Goal: Information Seeking & Learning: Learn about a topic

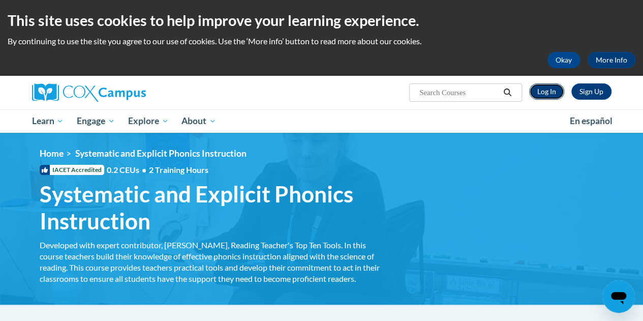
click at [545, 93] on link "Log In" at bounding box center [546, 91] width 35 height 16
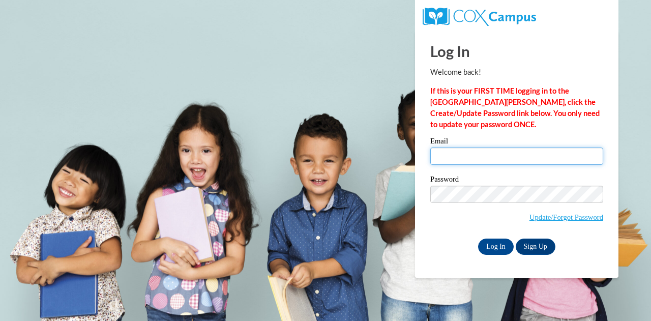
click at [506, 158] on input "Email" at bounding box center [516, 156] width 173 height 17
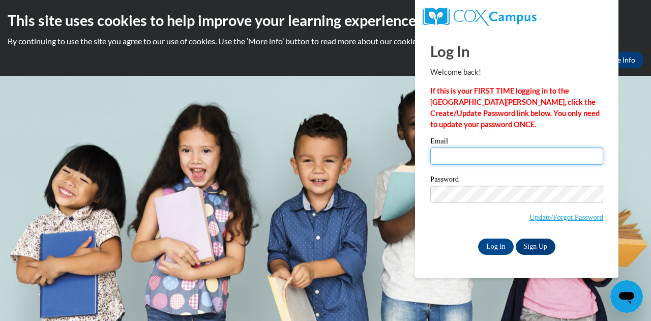
type input "jdragen@wcpss.net"
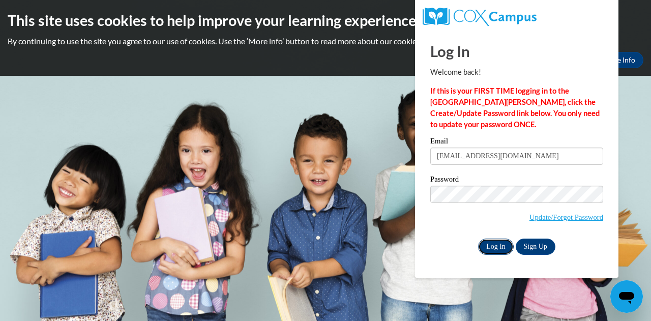
click at [492, 249] on input "Log In" at bounding box center [496, 247] width 36 height 16
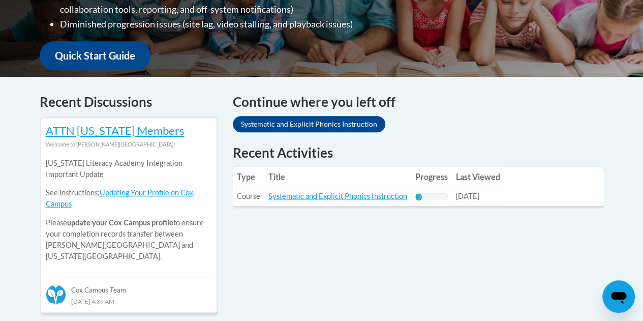
scroll to position [407, 0]
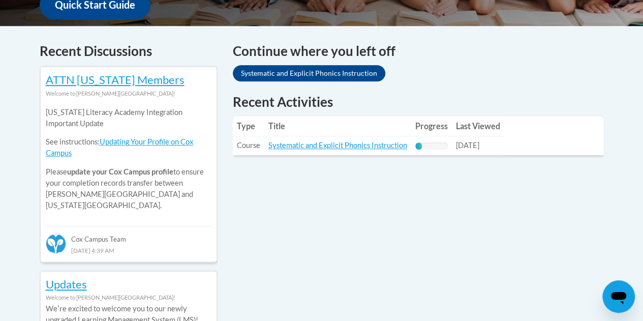
click at [319, 150] on td "Title: Systematic and Explicit Phonics Instruction" at bounding box center [337, 145] width 147 height 19
click at [320, 146] on link "Systematic and Explicit Phonics Instruction" at bounding box center [338, 145] width 139 height 9
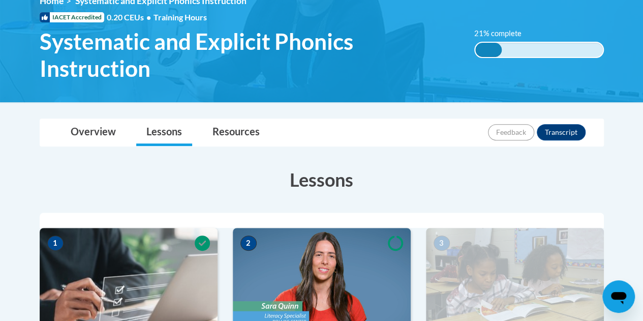
scroll to position [254, 0]
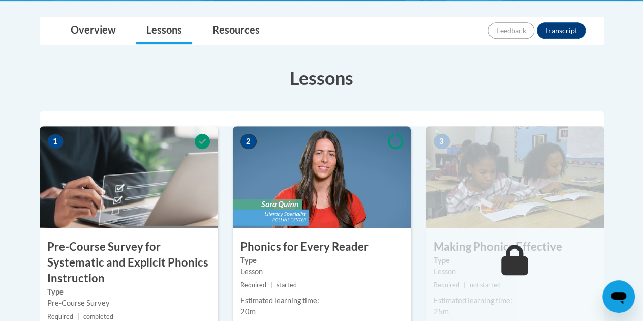
click at [313, 241] on h3 "Phonics for Every Reader" at bounding box center [322, 247] width 178 height 16
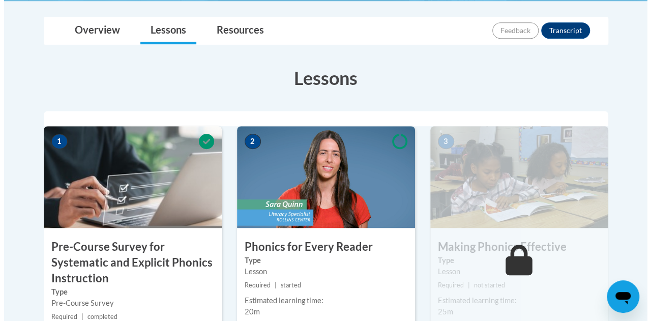
scroll to position [356, 0]
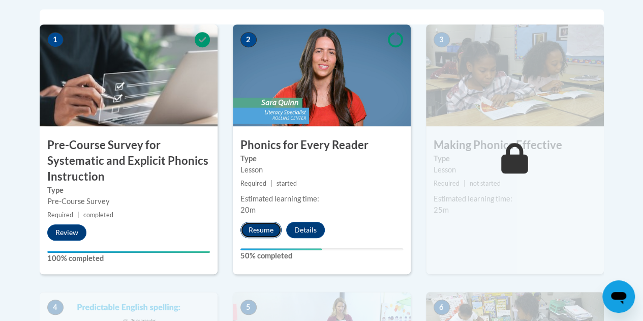
click at [267, 231] on button "Resume" at bounding box center [261, 230] width 41 height 16
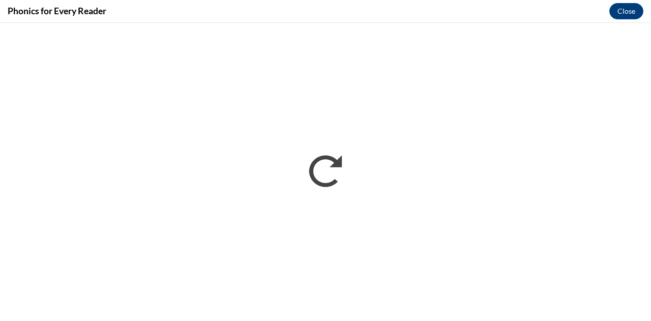
scroll to position [0, 0]
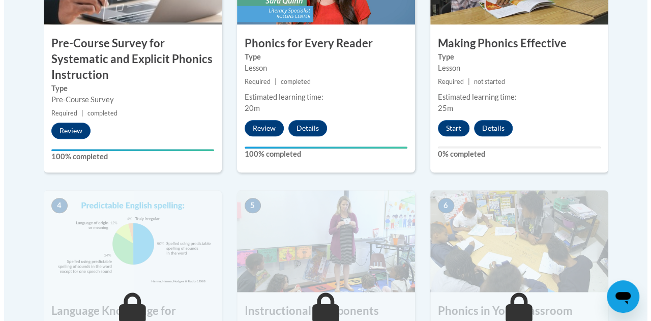
scroll to position [356, 0]
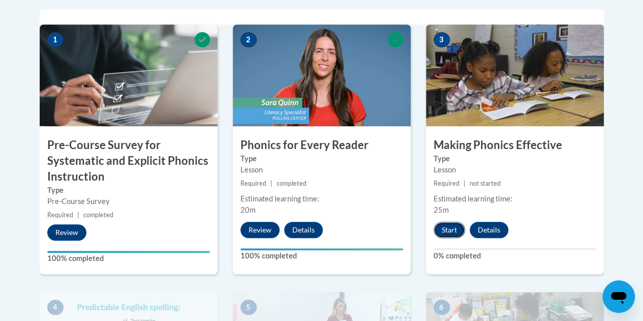
click at [453, 227] on button "Start" at bounding box center [450, 230] width 32 height 16
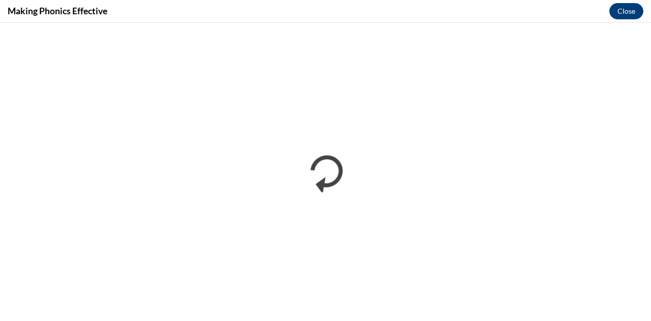
scroll to position [0, 0]
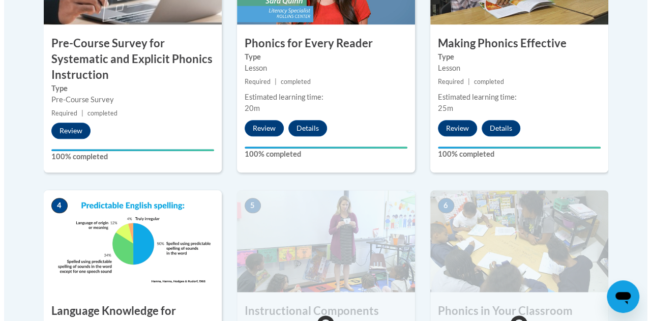
scroll to position [559, 0]
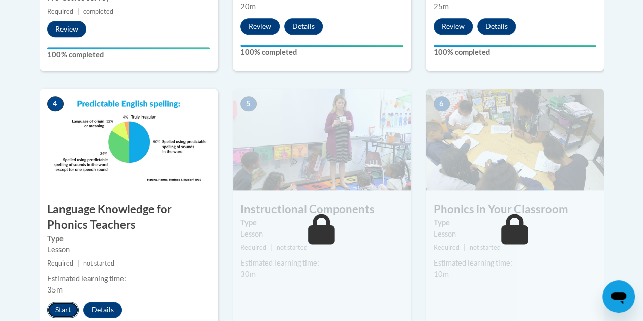
click at [60, 307] on button "Start" at bounding box center [63, 310] width 32 height 16
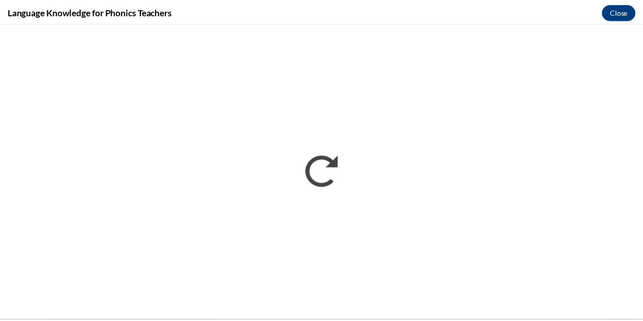
scroll to position [0, 0]
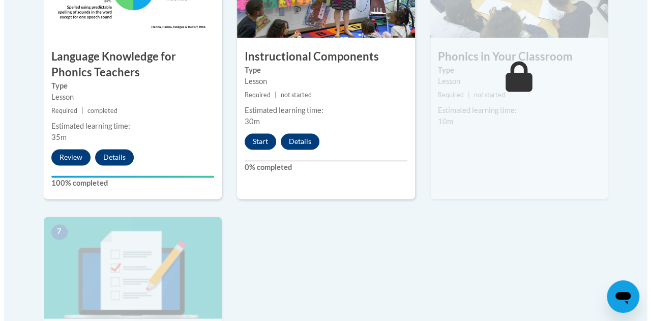
scroll to position [661, 0]
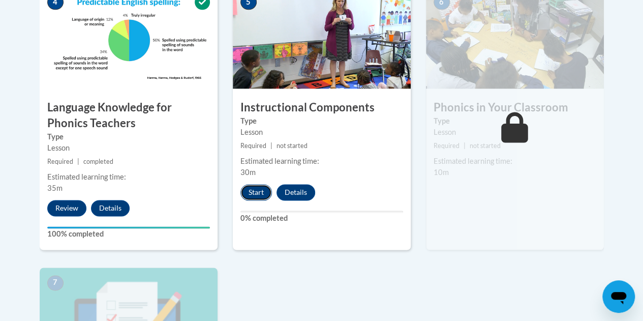
click at [263, 189] on button "Start" at bounding box center [257, 192] width 32 height 16
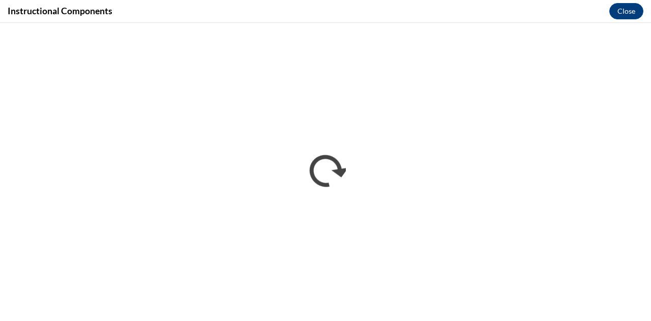
scroll to position [0, 0]
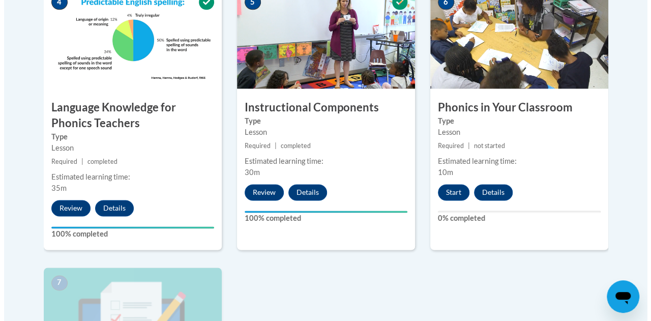
scroll to position [610, 0]
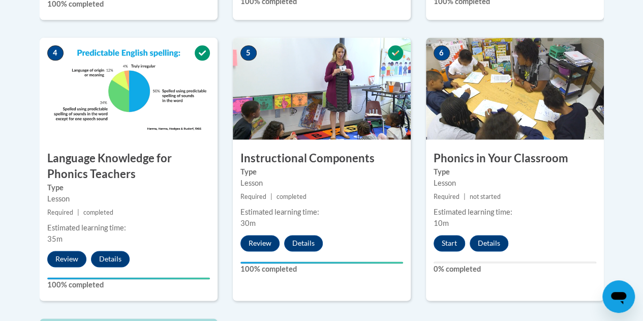
click at [475, 161] on h3 "Phonics in Your Classroom" at bounding box center [515, 159] width 178 height 16
click at [451, 240] on button "Start" at bounding box center [450, 243] width 32 height 16
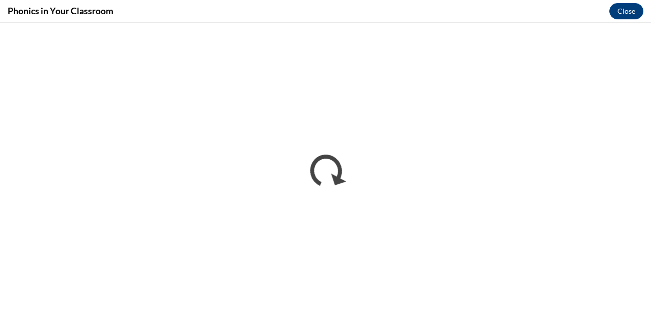
scroll to position [0, 0]
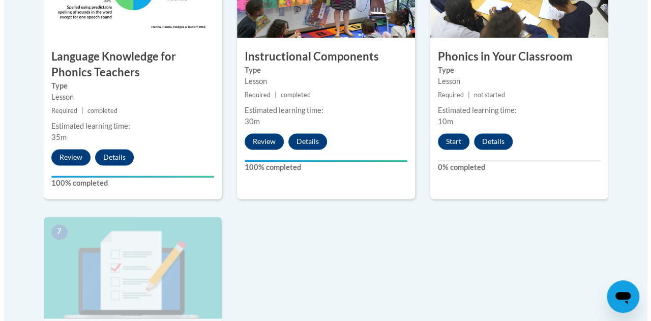
scroll to position [763, 0]
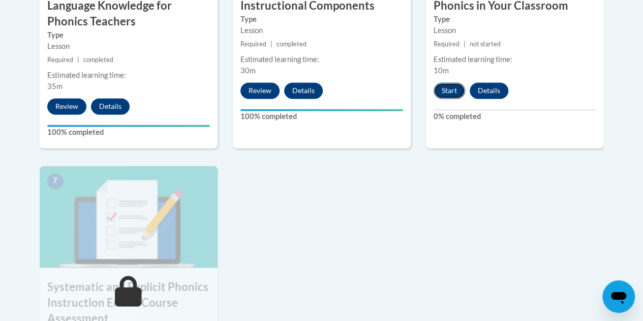
click at [444, 87] on button "Start" at bounding box center [450, 90] width 32 height 16
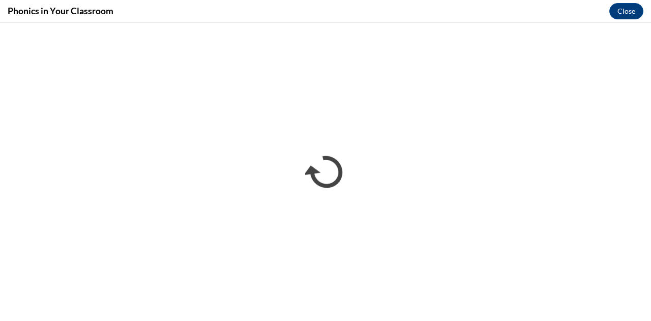
scroll to position [0, 0]
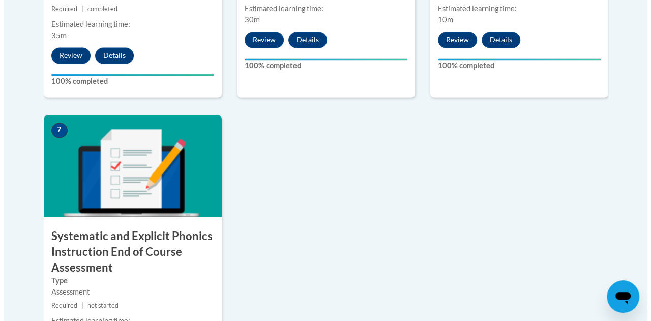
scroll to position [865, 0]
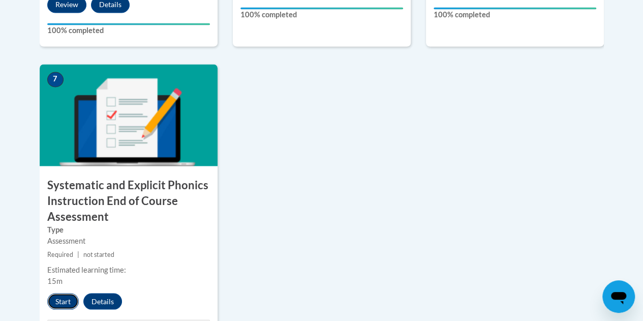
click at [63, 303] on button "Start" at bounding box center [63, 301] width 32 height 16
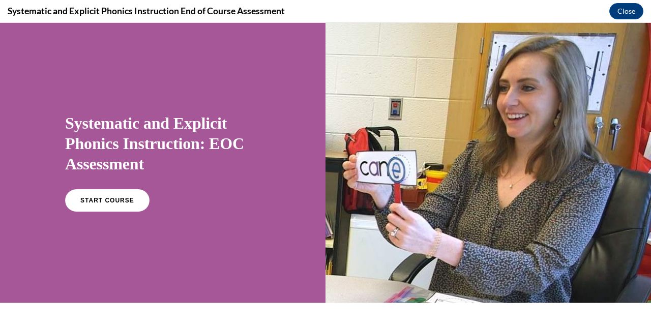
scroll to position [0, 0]
click at [127, 203] on link "START COURSE" at bounding box center [107, 200] width 89 height 23
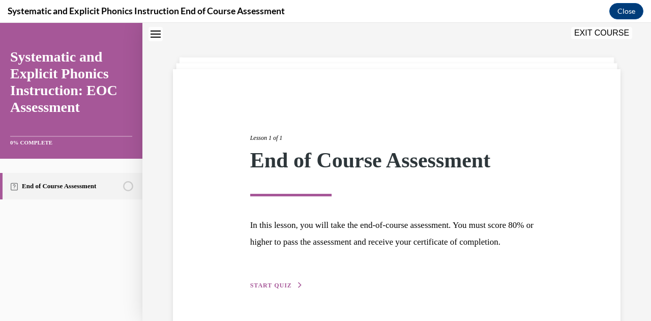
scroll to position [78, 0]
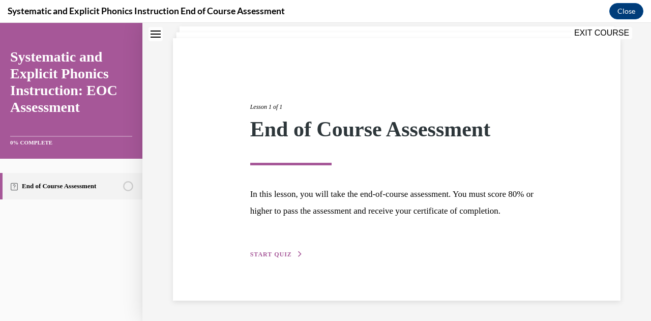
click at [269, 254] on span "START QUIZ" at bounding box center [271, 254] width 42 height 7
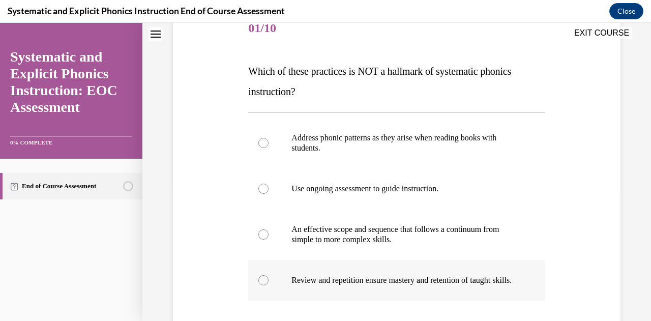
scroll to position [184, 0]
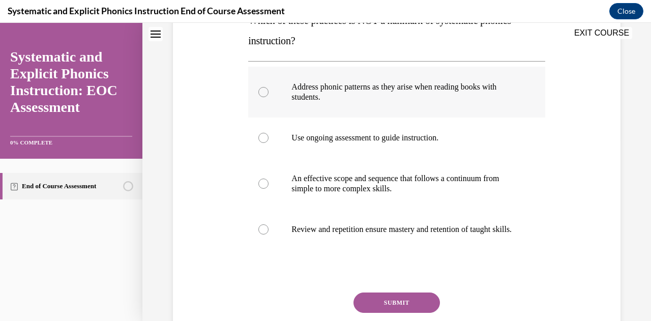
click at [264, 94] on div at bounding box center [263, 92] width 10 height 10
click at [411, 311] on button "SUBMIT" at bounding box center [397, 302] width 86 height 20
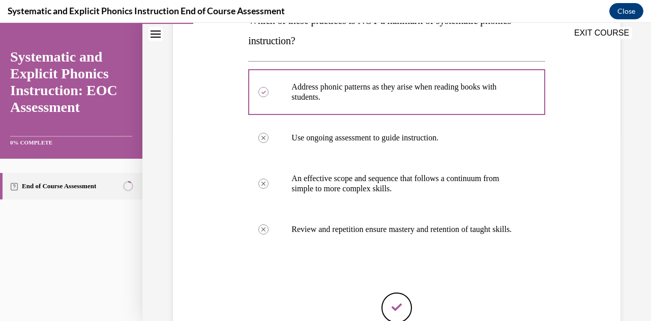
scroll to position [285, 0]
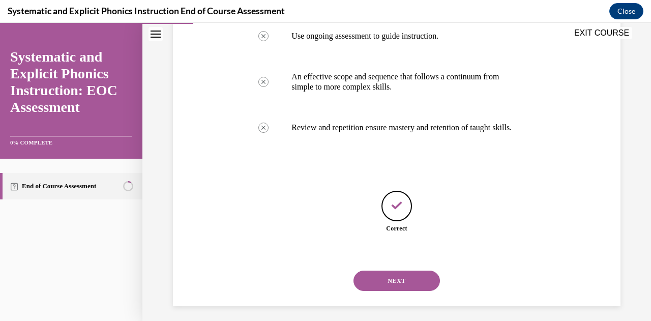
click at [403, 290] on button "NEXT" at bounding box center [397, 281] width 86 height 20
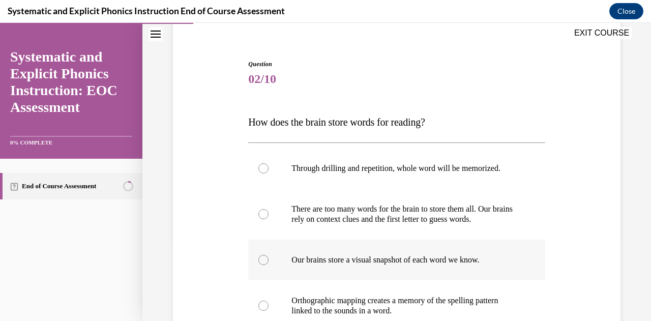
scroll to position [133, 0]
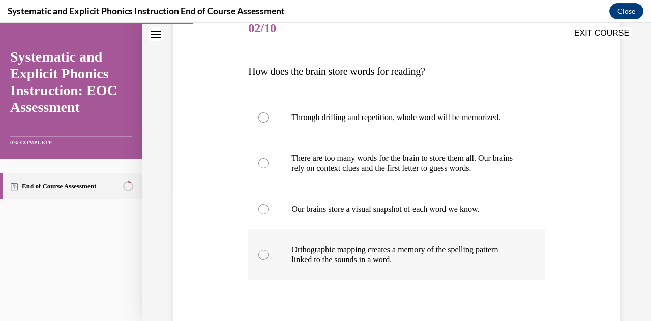
click at [261, 256] on div at bounding box center [263, 255] width 10 height 10
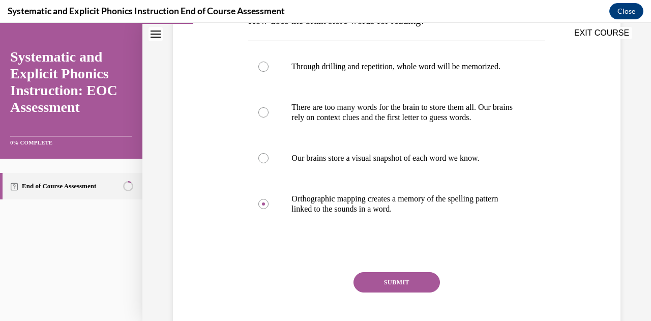
click at [413, 286] on button "SUBMIT" at bounding box center [397, 282] width 86 height 20
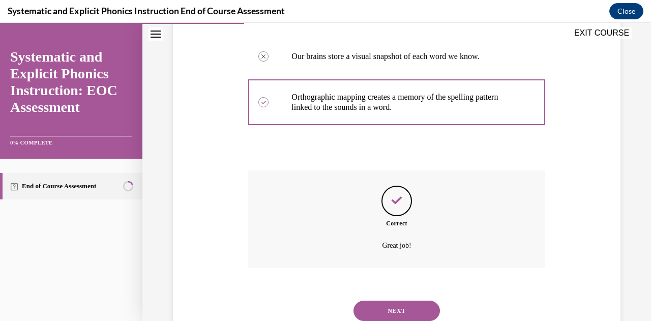
scroll to position [320, 0]
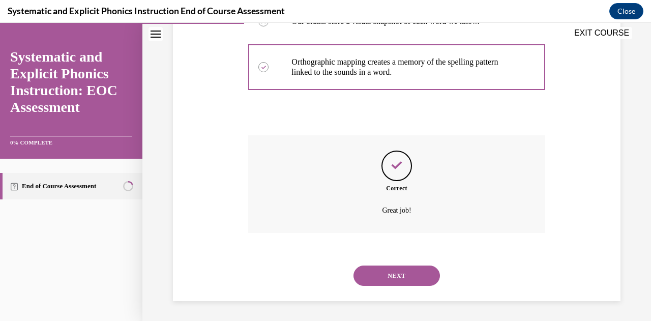
click at [396, 273] on button "NEXT" at bounding box center [397, 276] width 86 height 20
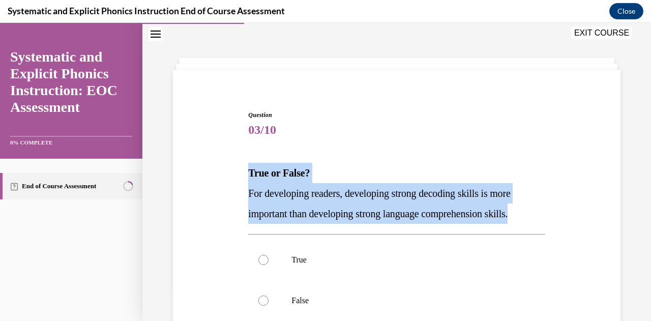
drag, startPoint x: 241, startPoint y: 165, endPoint x: 532, endPoint y: 219, distance: 295.9
click at [532, 219] on div "Question 03/10 True or False? For developing readers, developing strong decodin…" at bounding box center [396, 263] width 453 height 367
drag, startPoint x: 501, startPoint y: 200, endPoint x: 352, endPoint y: 204, distance: 149.1
click at [352, 204] on p "For developing readers, developing strong decoding skills is more important tha…" at bounding box center [396, 203] width 297 height 41
copy div "True or False? For developing readers, developing strong decoding skills is mor…"
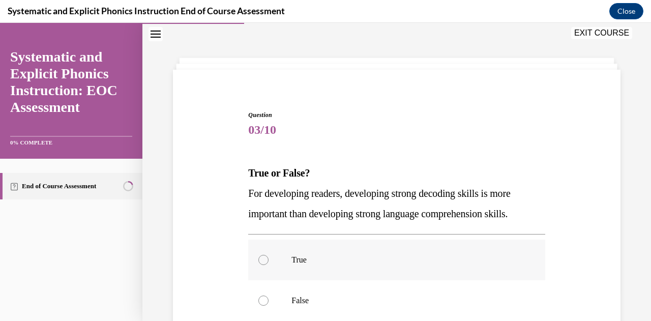
click at [258, 258] on div at bounding box center [263, 260] width 10 height 10
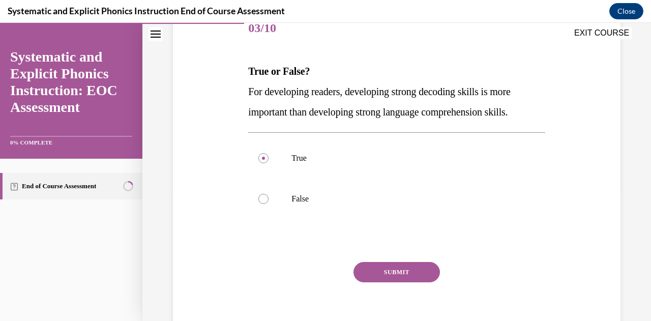
scroll to position [146, 0]
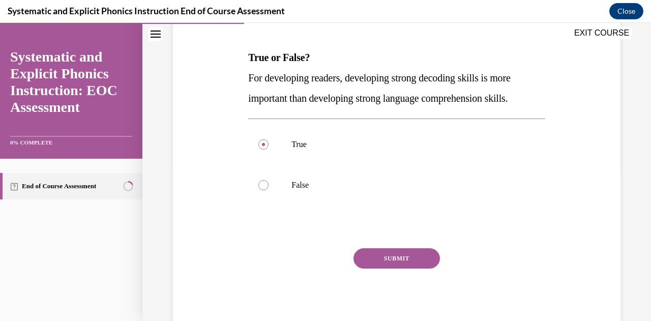
click at [383, 260] on button "SUBMIT" at bounding box center [397, 258] width 86 height 20
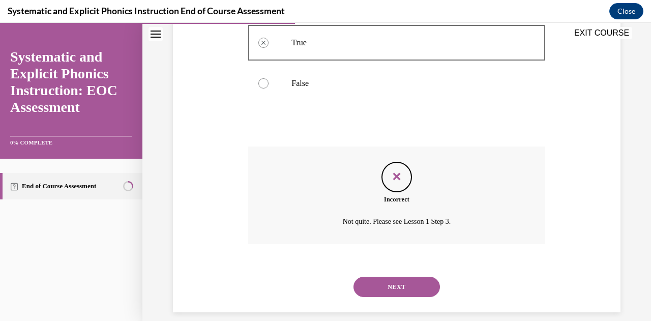
scroll to position [259, 0]
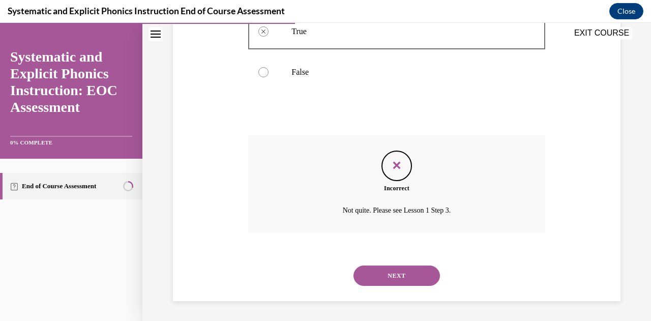
click at [396, 277] on button "NEXT" at bounding box center [397, 276] width 86 height 20
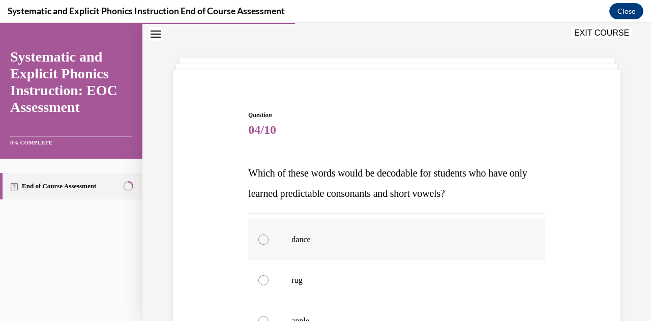
scroll to position [82, 0]
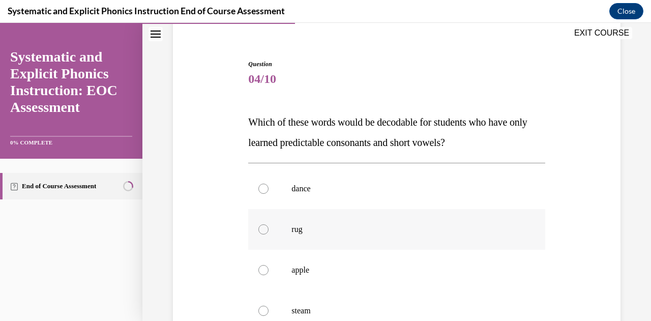
click at [259, 231] on div at bounding box center [263, 229] width 10 height 10
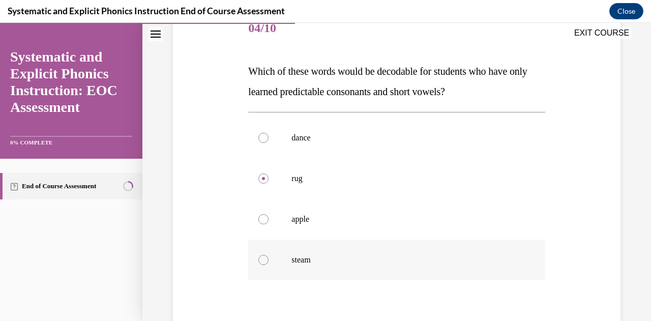
scroll to position [184, 0]
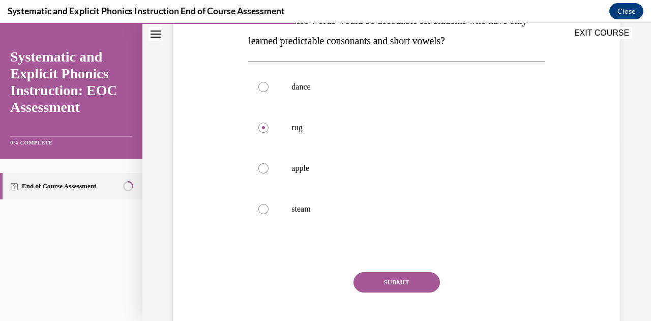
click at [359, 285] on button "SUBMIT" at bounding box center [397, 282] width 86 height 20
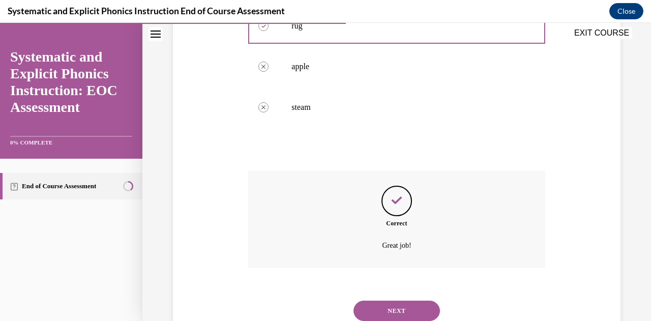
scroll to position [320, 0]
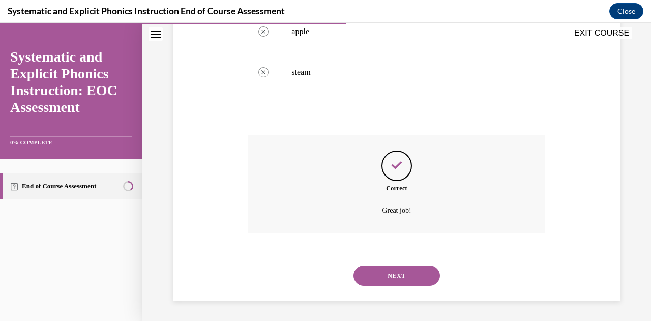
click at [386, 281] on button "NEXT" at bounding box center [397, 276] width 86 height 20
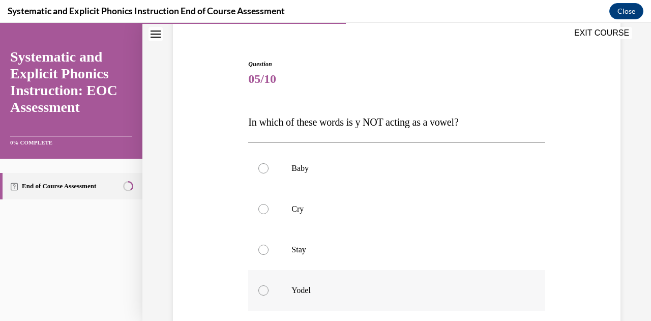
scroll to position [133, 0]
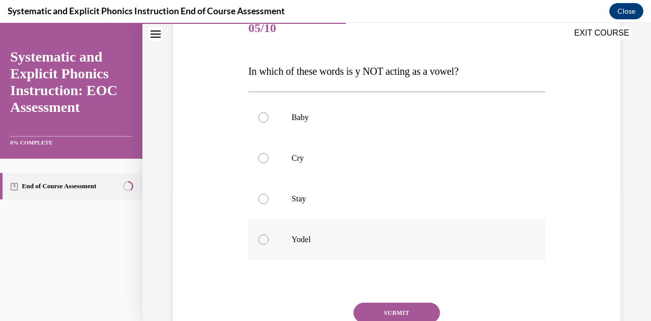
click at [263, 238] on div at bounding box center [263, 239] width 10 height 10
click at [418, 312] on button "SUBMIT" at bounding box center [397, 313] width 86 height 20
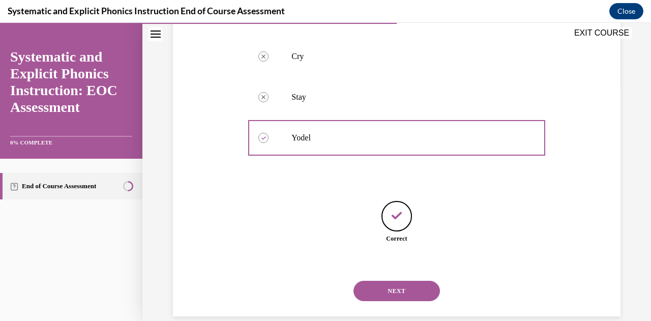
scroll to position [250, 0]
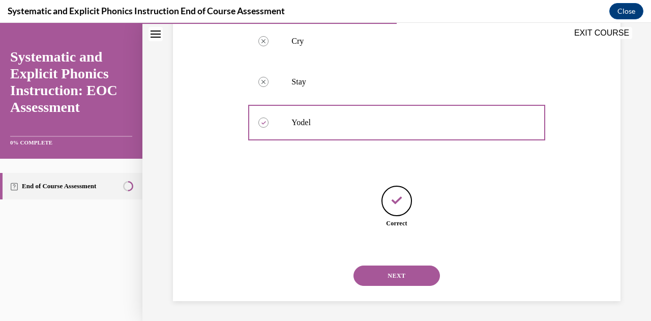
click at [393, 272] on button "NEXT" at bounding box center [397, 276] width 86 height 20
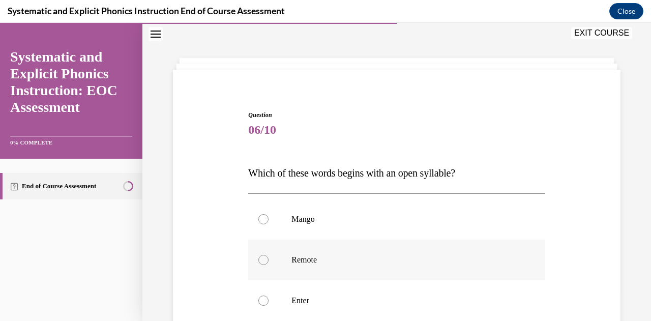
scroll to position [82, 0]
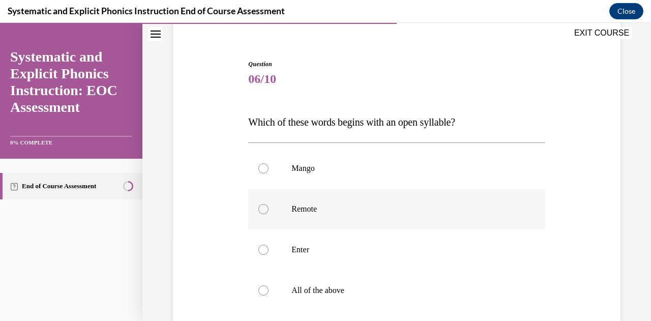
click at [260, 208] on div at bounding box center [263, 209] width 10 height 10
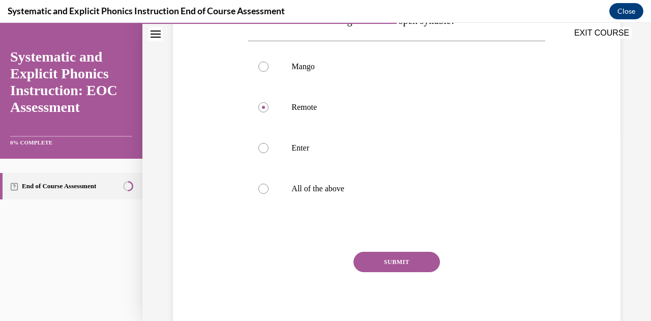
scroll to position [187, 0]
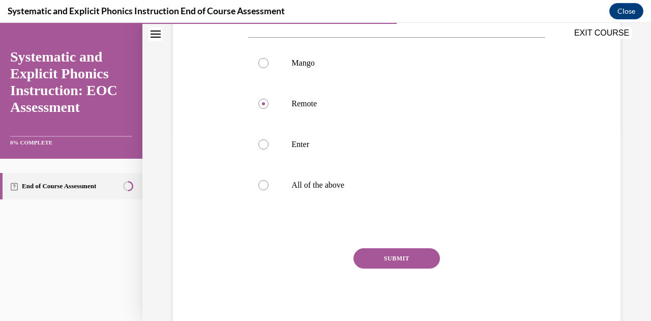
click at [377, 260] on button "SUBMIT" at bounding box center [397, 258] width 86 height 20
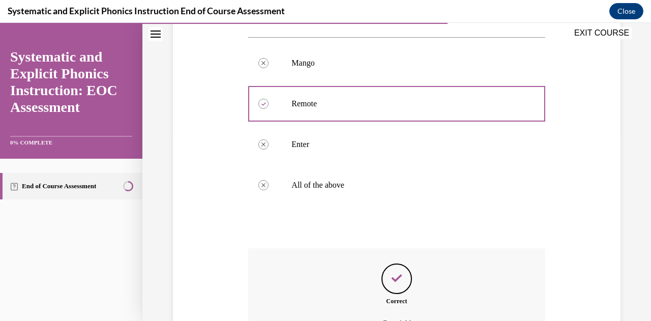
scroll to position [289, 0]
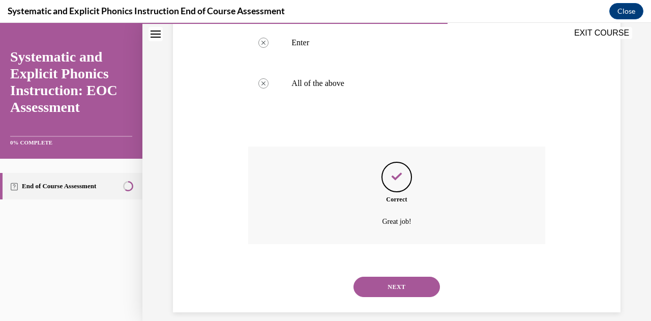
click at [377, 295] on button "NEXT" at bounding box center [397, 287] width 86 height 20
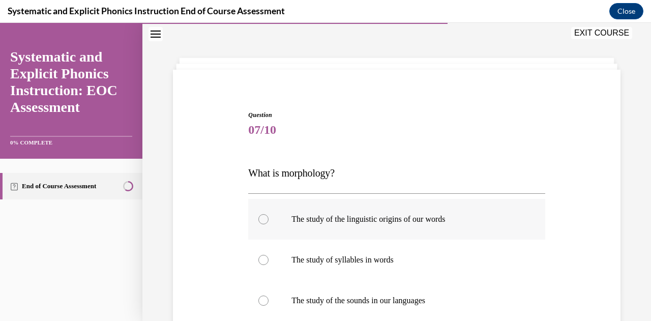
scroll to position [82, 0]
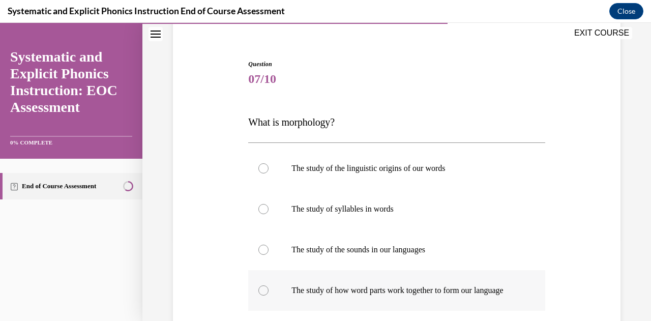
click at [261, 289] on div at bounding box center [396, 290] width 297 height 41
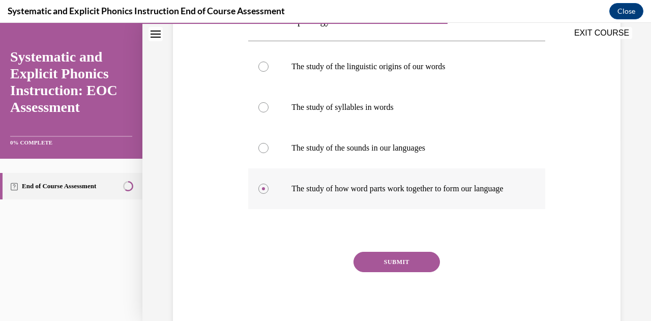
scroll to position [197, 0]
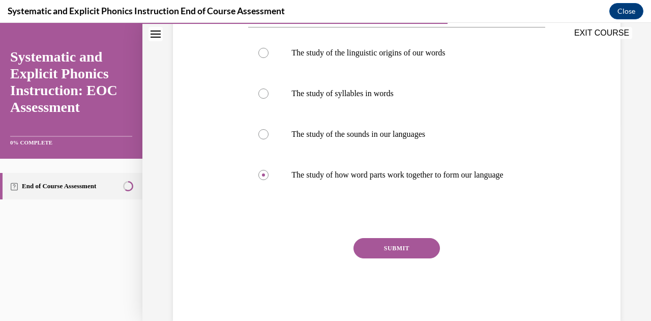
click at [418, 258] on button "SUBMIT" at bounding box center [397, 248] width 86 height 20
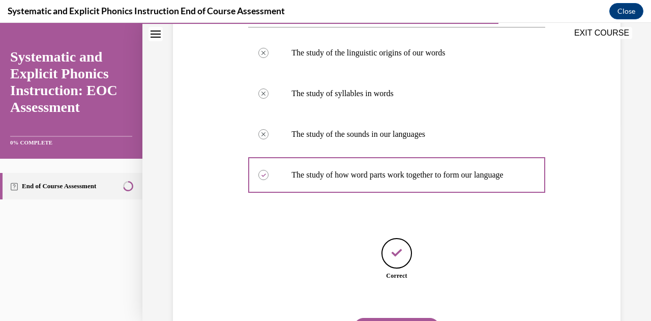
scroll to position [260, 0]
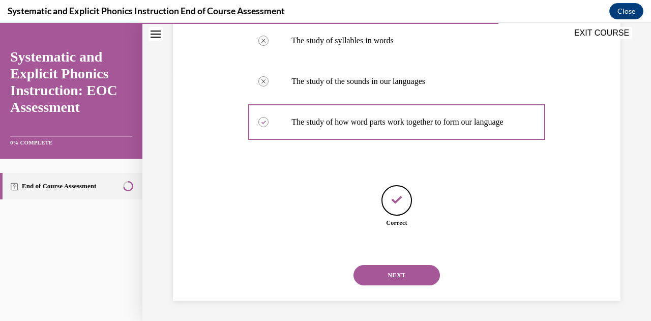
click at [396, 275] on button "NEXT" at bounding box center [397, 275] width 86 height 20
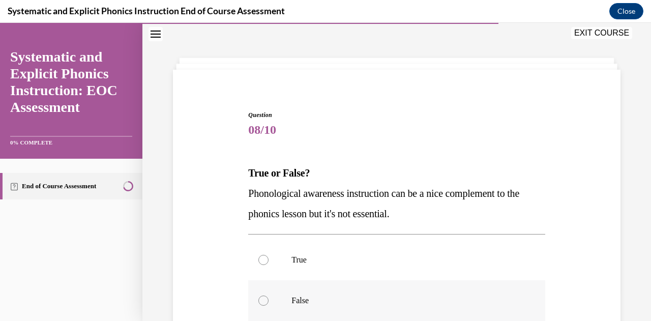
click at [263, 301] on div at bounding box center [263, 301] width 10 height 10
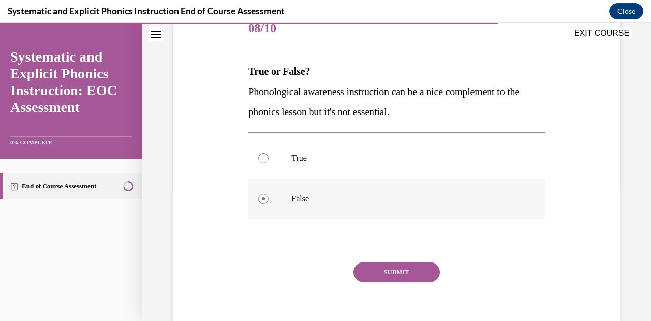
scroll to position [146, 0]
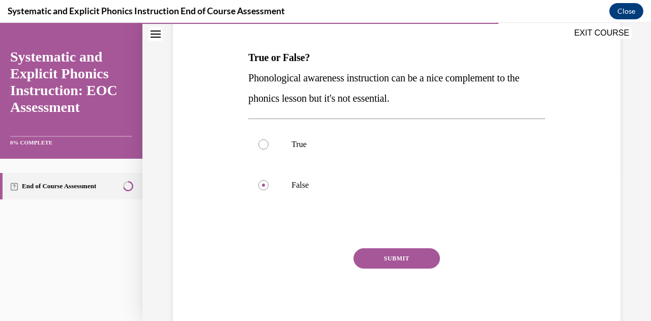
click at [381, 263] on button "SUBMIT" at bounding box center [397, 258] width 86 height 20
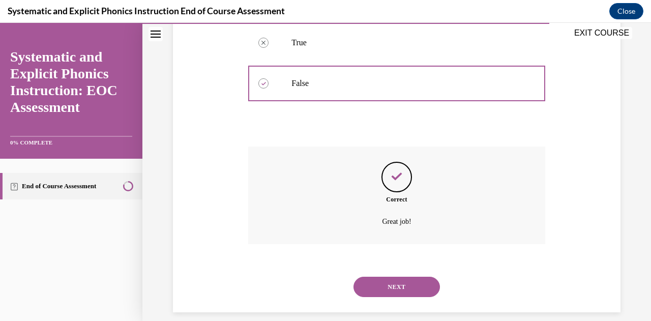
scroll to position [259, 0]
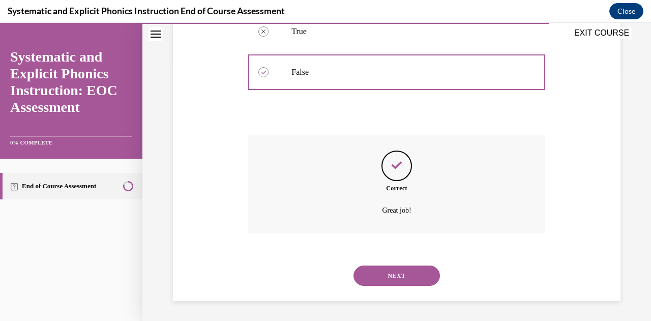
click at [404, 277] on button "NEXT" at bounding box center [397, 276] width 86 height 20
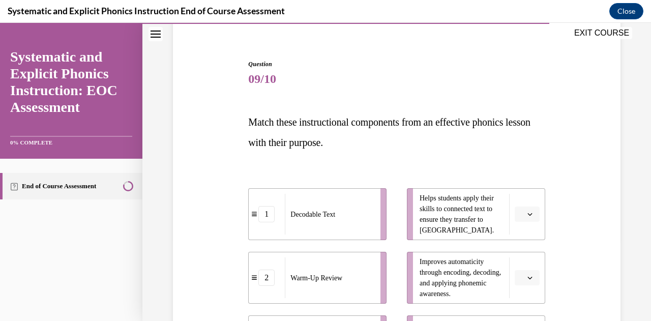
scroll to position [133, 0]
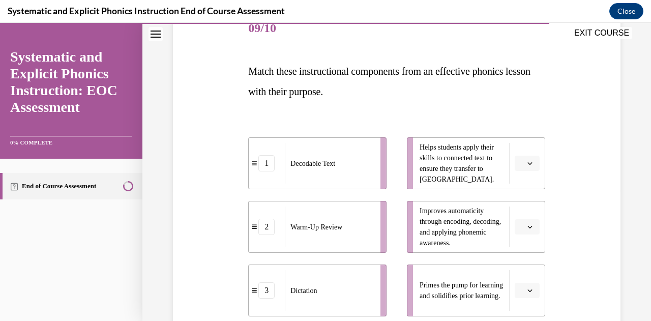
click at [526, 289] on span "button" at bounding box center [529, 290] width 7 height 7
click at [516, 227] on span "2" at bounding box center [517, 227] width 4 height 8
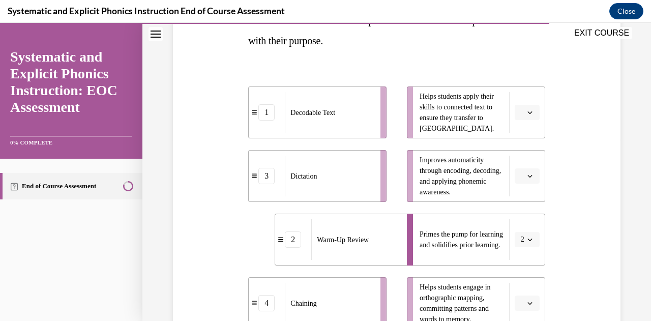
scroll to position [234, 0]
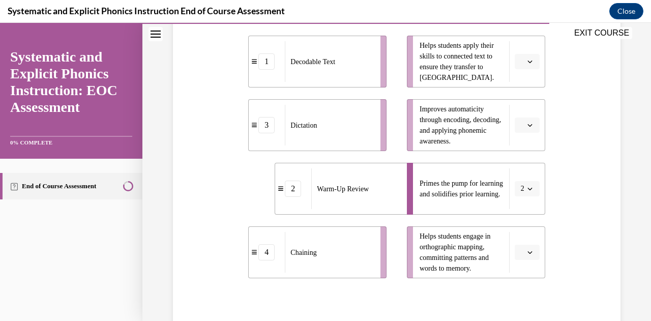
click at [526, 136] on li "Improves automaticity through encoding, decoding, and applying phonemic awarene…" at bounding box center [476, 125] width 138 height 52
click at [527, 127] on icon "button" at bounding box center [529, 125] width 5 height 5
click at [514, 224] on div "4" at bounding box center [519, 229] width 25 height 20
click at [527, 60] on icon "button" at bounding box center [529, 61] width 5 height 5
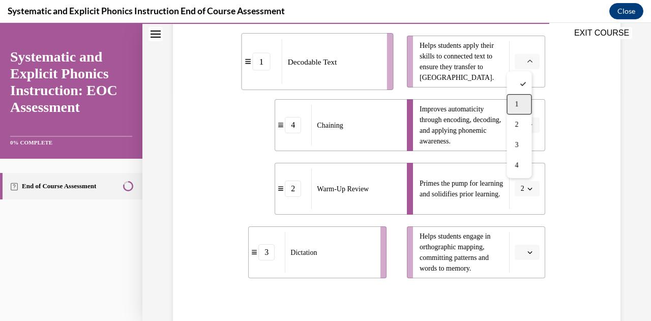
click at [518, 106] on span "1" at bounding box center [517, 104] width 4 height 8
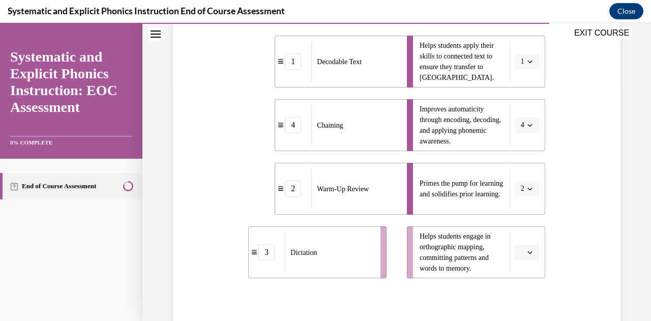
click at [527, 254] on icon "button" at bounding box center [529, 252] width 5 height 5
click at [518, 208] on span "3" at bounding box center [517, 209] width 4 height 8
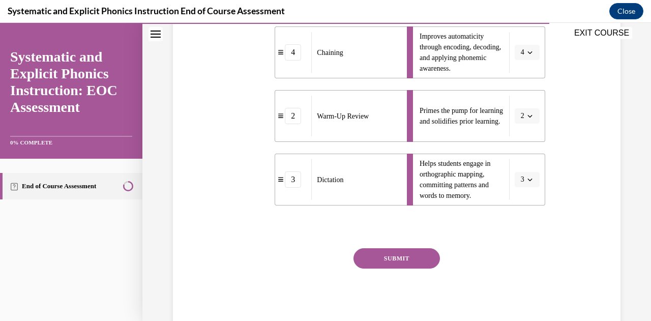
click at [389, 263] on button "SUBMIT" at bounding box center [397, 258] width 86 height 20
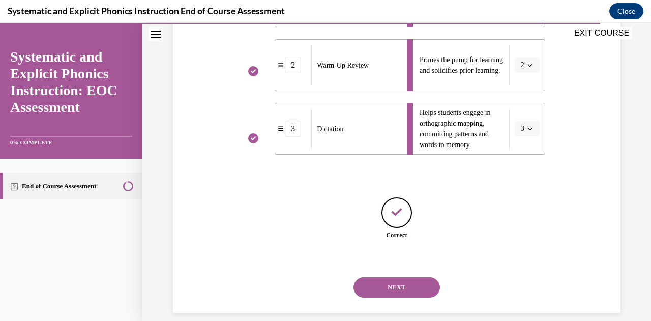
scroll to position [370, 0]
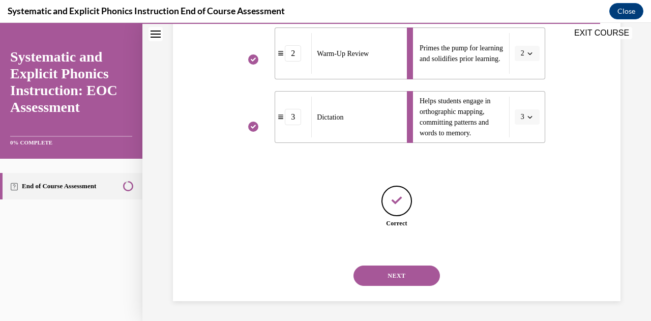
click at [384, 275] on button "NEXT" at bounding box center [397, 276] width 86 height 20
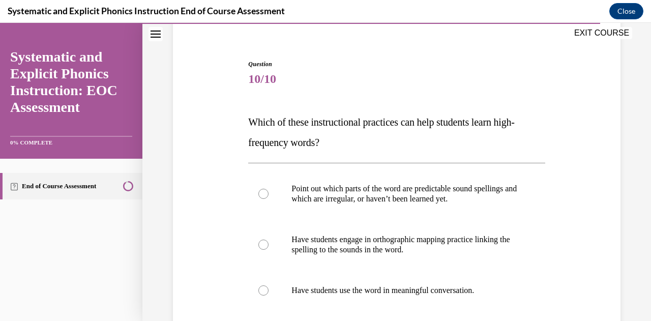
scroll to position [133, 0]
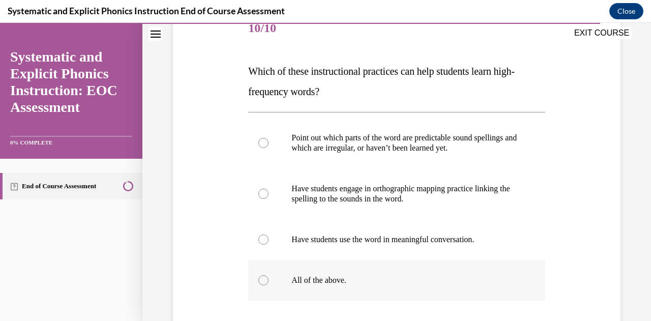
click at [264, 281] on div at bounding box center [263, 280] width 10 height 10
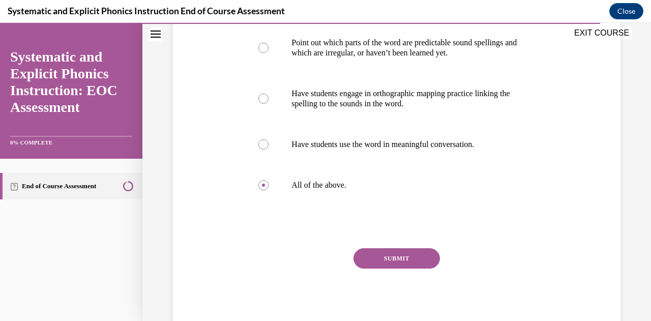
click at [414, 263] on button "SUBMIT" at bounding box center [397, 258] width 86 height 20
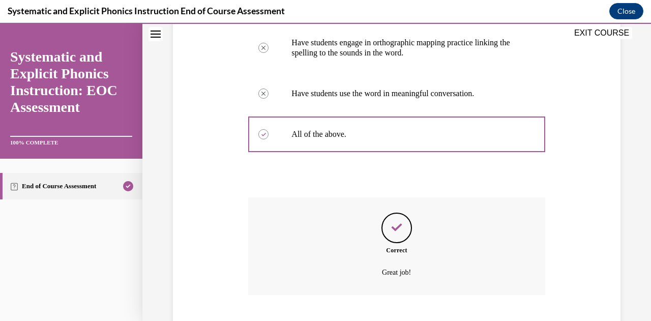
scroll to position [330, 0]
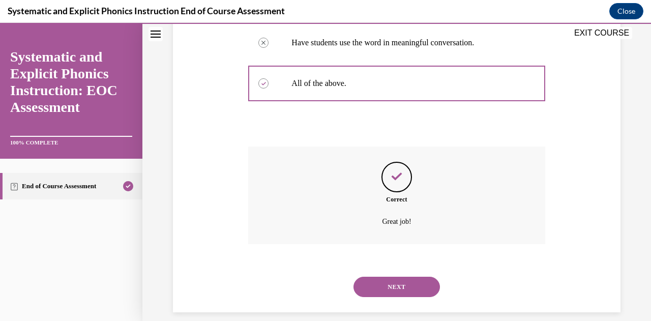
click at [379, 283] on button "NEXT" at bounding box center [397, 287] width 86 height 20
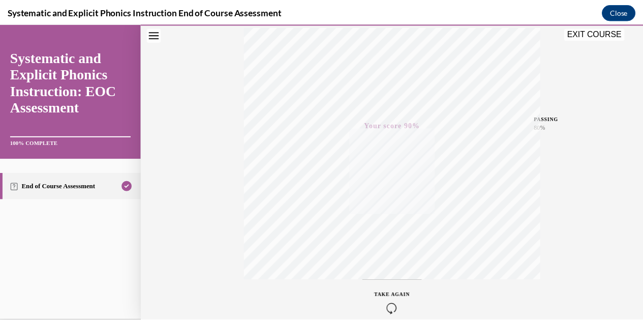
scroll to position [223, 0]
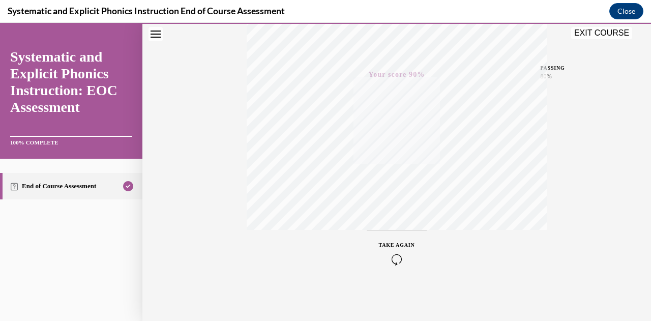
click at [612, 34] on button "EXIT COURSE" at bounding box center [601, 33] width 61 height 12
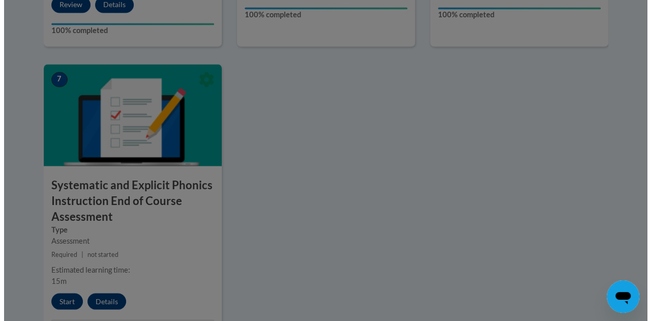
scroll to position [916, 0]
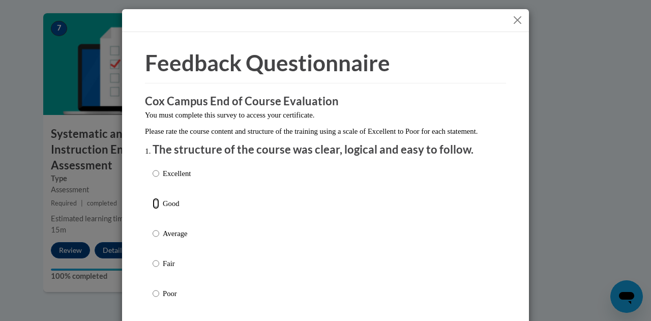
click at [153, 209] on input "Good" at bounding box center [156, 203] width 7 height 11
radio input "true"
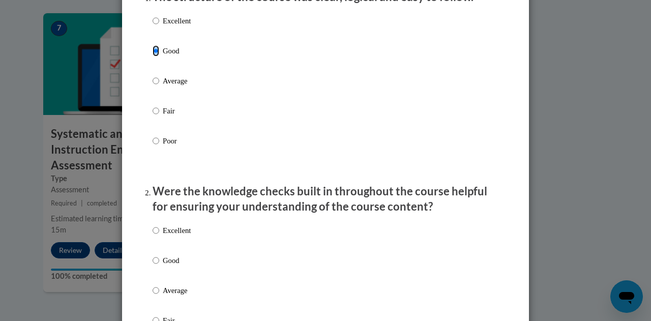
scroll to position [254, 0]
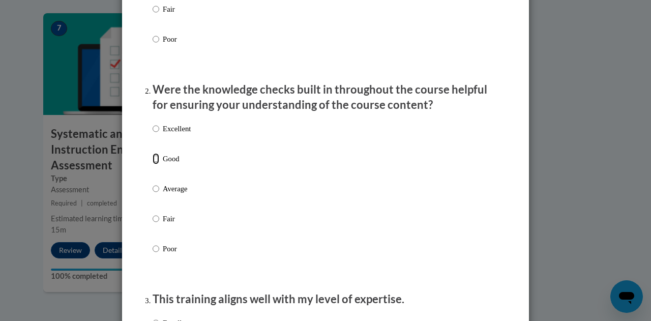
click at [153, 164] on input "Good" at bounding box center [156, 158] width 7 height 11
radio input "true"
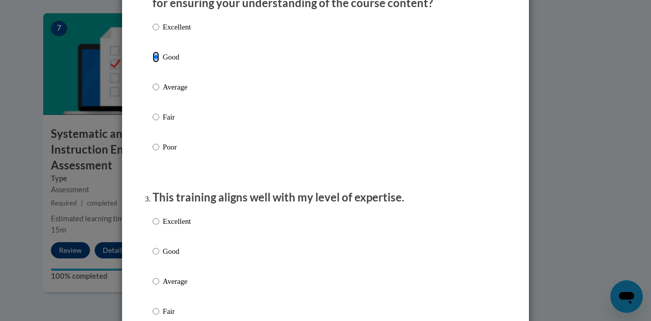
scroll to position [407, 0]
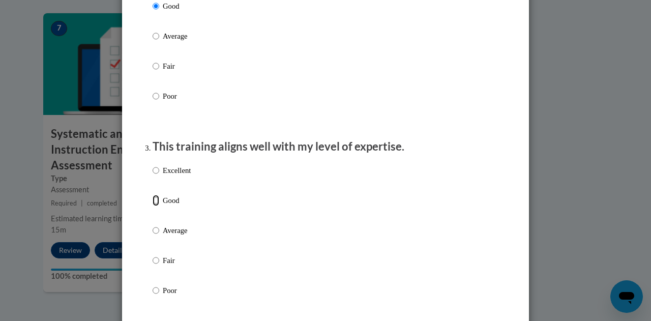
click at [154, 206] on input "Good" at bounding box center [156, 200] width 7 height 11
radio input "true"
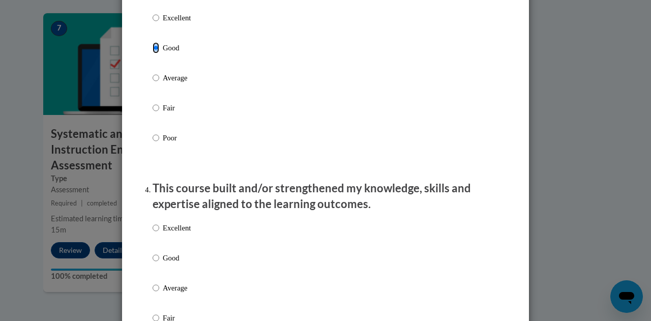
scroll to position [661, 0]
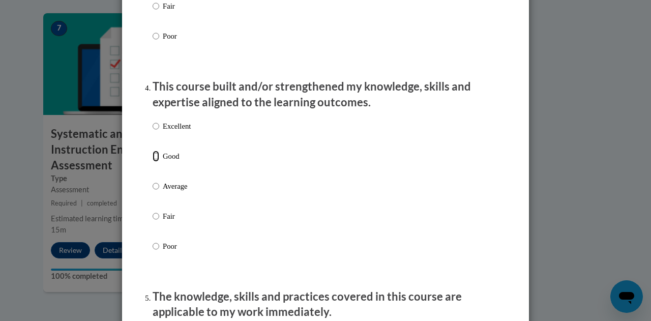
click at [153, 162] on input "Good" at bounding box center [156, 156] width 7 height 11
radio input "true"
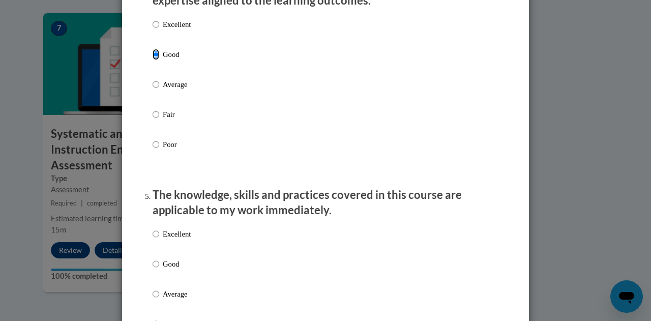
scroll to position [865, 0]
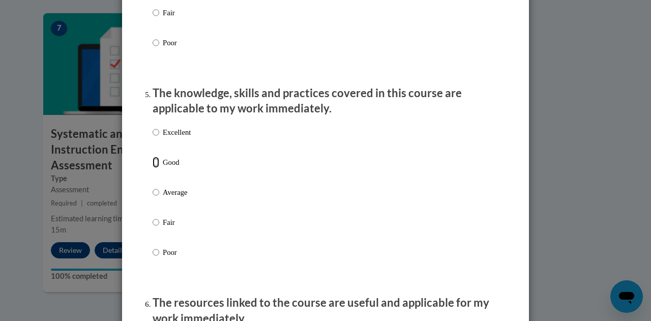
click at [154, 168] on input "Good" at bounding box center [156, 162] width 7 height 11
radio input "true"
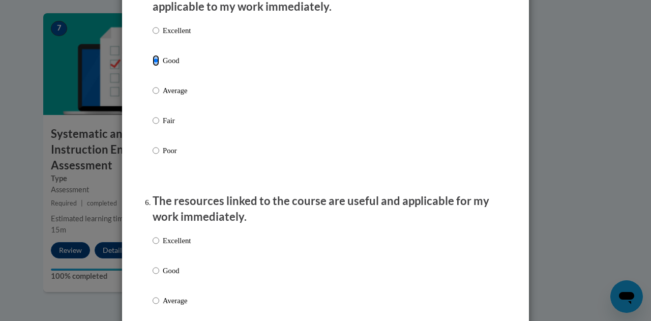
scroll to position [1017, 0]
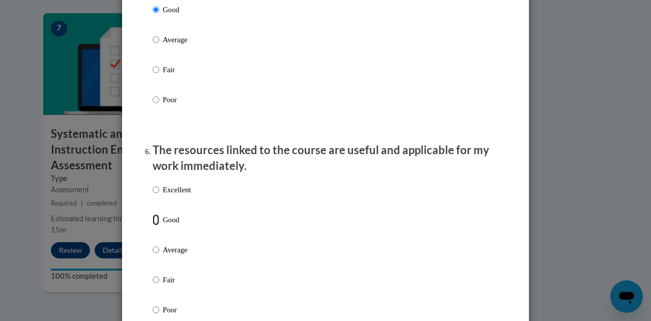
click at [153, 225] on input "Good" at bounding box center [156, 219] width 7 height 11
radio input "true"
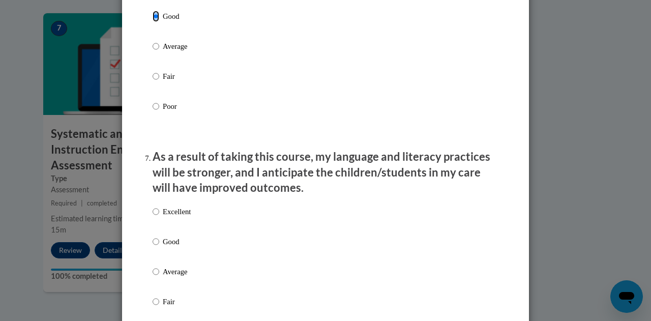
scroll to position [1272, 0]
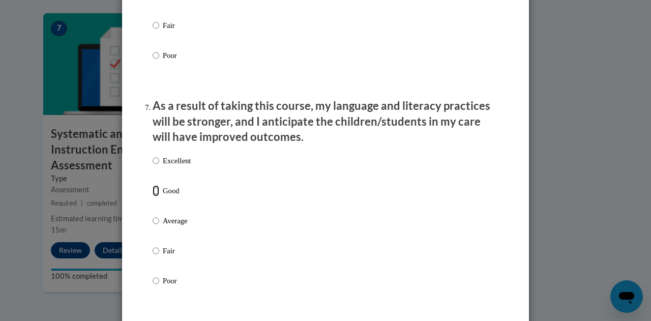
click at [153, 196] on input "Good" at bounding box center [156, 190] width 7 height 11
radio input "true"
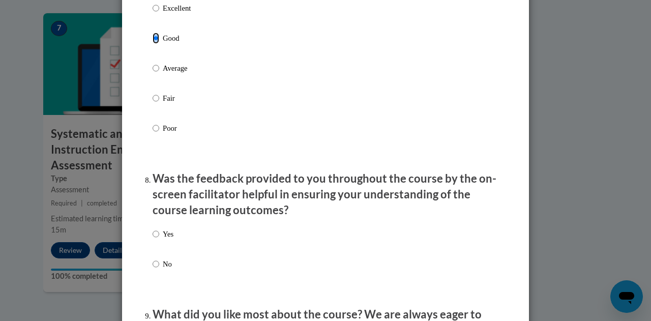
scroll to position [1475, 0]
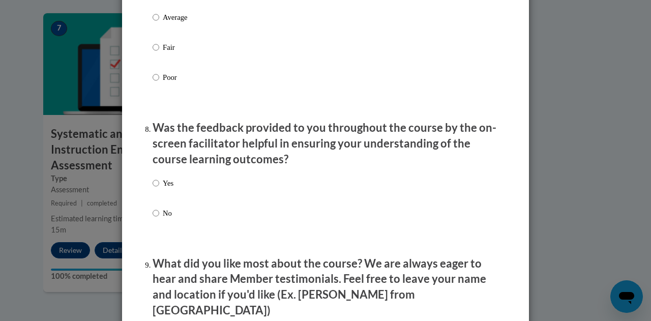
click at [156, 195] on label "Yes" at bounding box center [163, 191] width 21 height 27
click at [156, 189] on input "Yes" at bounding box center [156, 183] width 7 height 11
radio input "true"
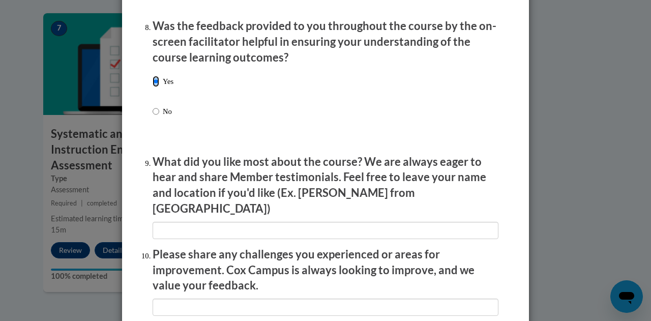
scroll to position [1678, 0]
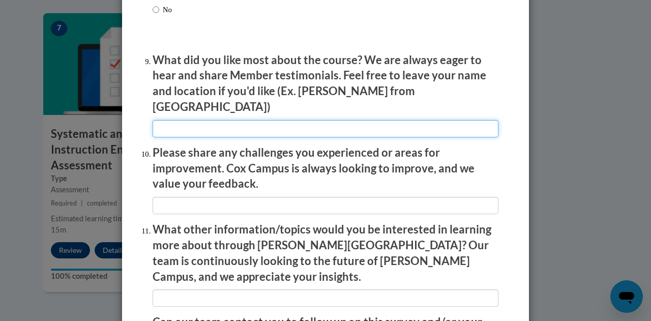
click at [230, 121] on input "textbox" at bounding box center [326, 128] width 346 height 17
type input "I liked the material resources"
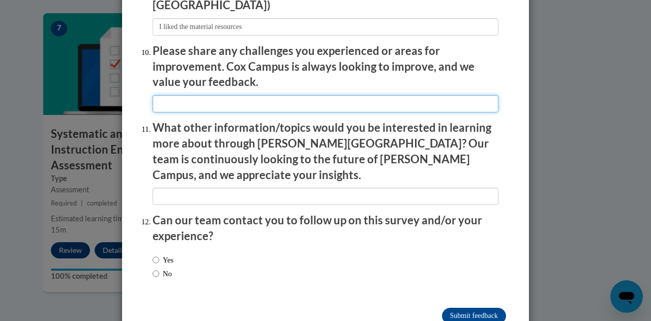
scroll to position [1794, 0]
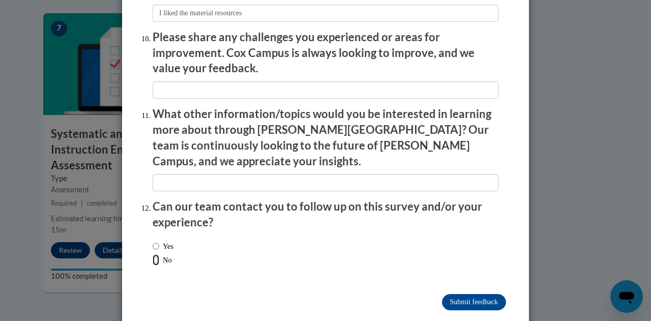
click at [153, 254] on input "No" at bounding box center [156, 259] width 7 height 11
radio input "true"
click at [486, 294] on input "Submit feedback" at bounding box center [474, 302] width 64 height 16
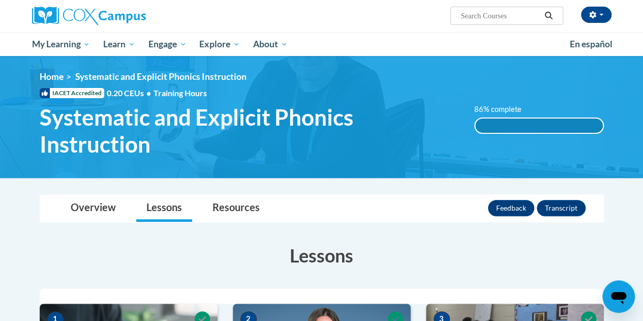
scroll to position [26, 0]
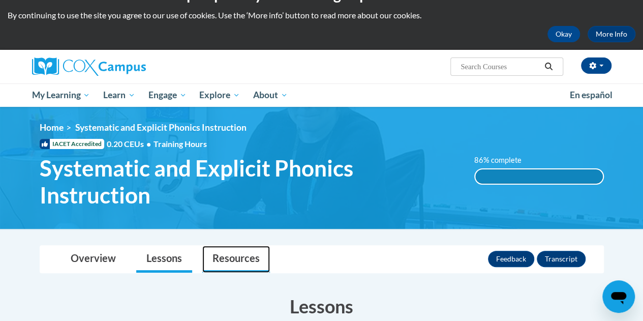
click at [216, 255] on link "Resources" at bounding box center [236, 259] width 68 height 27
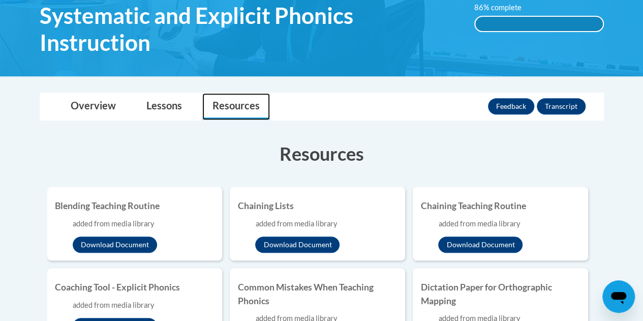
scroll to position [229, 0]
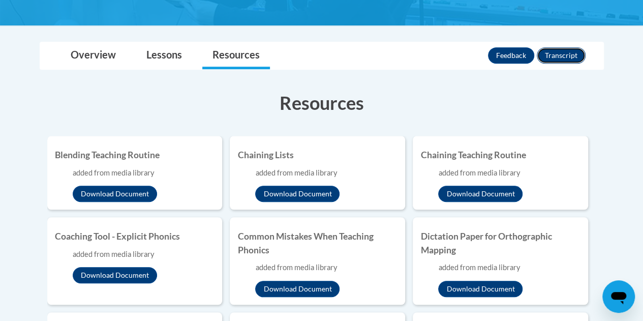
click at [568, 56] on button "Transcript" at bounding box center [561, 55] width 49 height 16
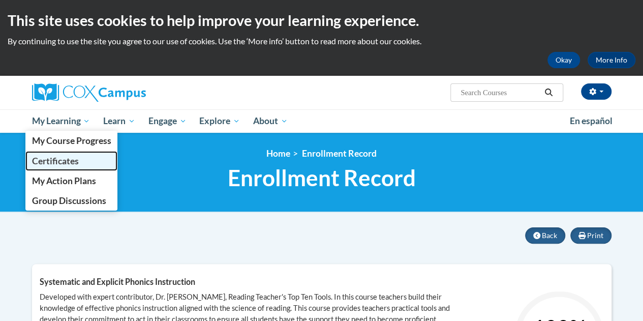
click at [61, 159] on span "Certificates" at bounding box center [55, 161] width 47 height 11
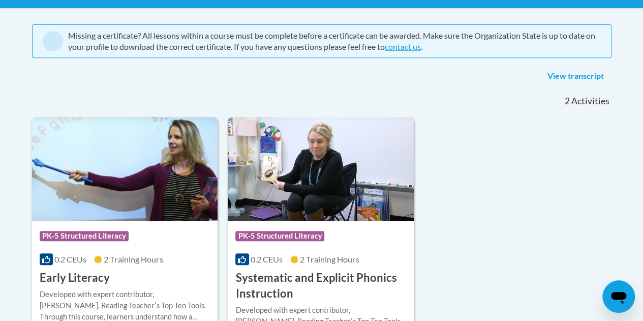
scroll to position [254, 0]
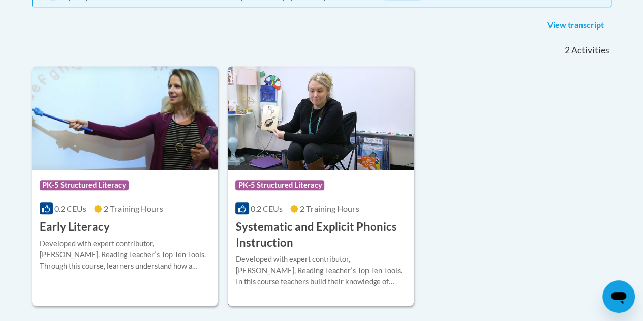
click at [276, 225] on h3 "Systematic and Explicit Phonics Instruction" at bounding box center [320, 235] width 171 height 32
